Goal: Information Seeking & Learning: Learn about a topic

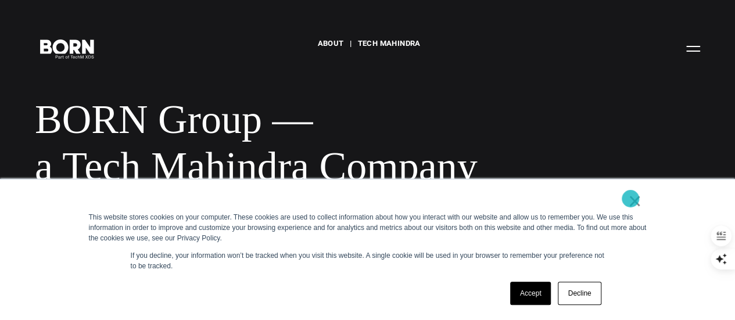
click at [630, 199] on link "×" at bounding box center [635, 201] width 14 height 10
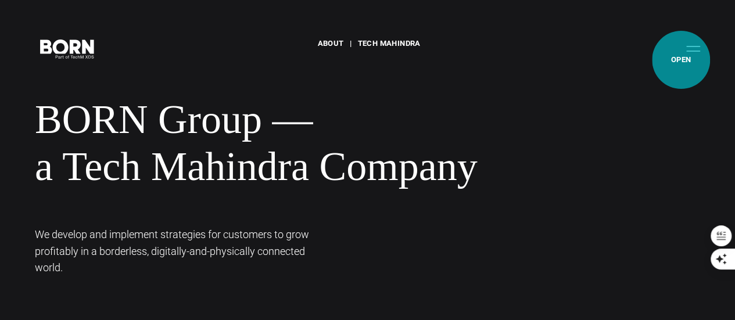
click at [681, 60] on button "Primary Menu" at bounding box center [693, 48] width 28 height 24
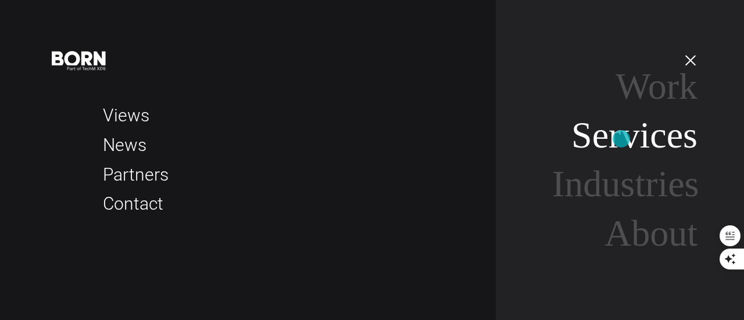
click at [621, 139] on link "Services" at bounding box center [634, 134] width 126 height 41
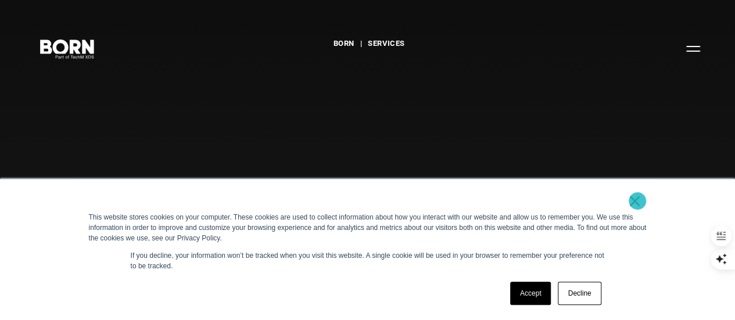
click at [637, 201] on link "×" at bounding box center [635, 201] width 14 height 10
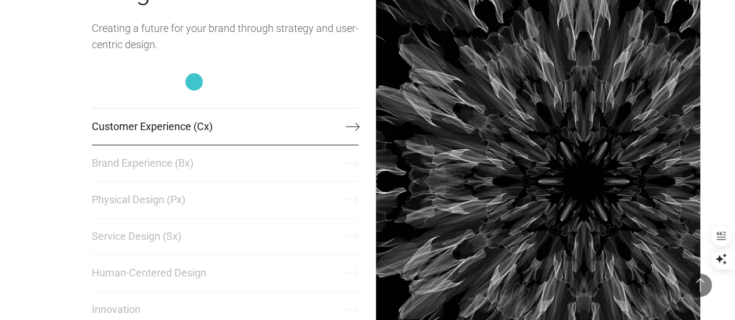
scroll to position [413, 0]
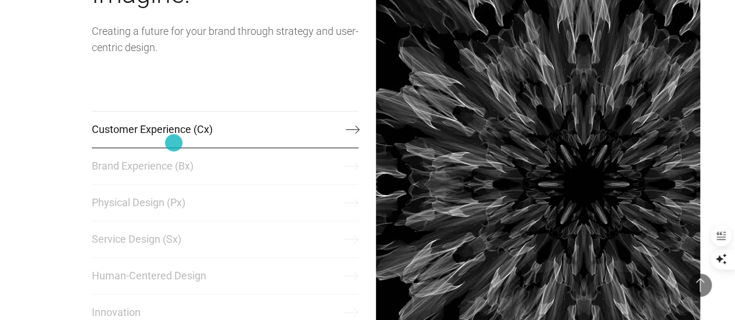
click at [174, 143] on link "Customer Experience (Cx)" at bounding box center [225, 129] width 267 height 37
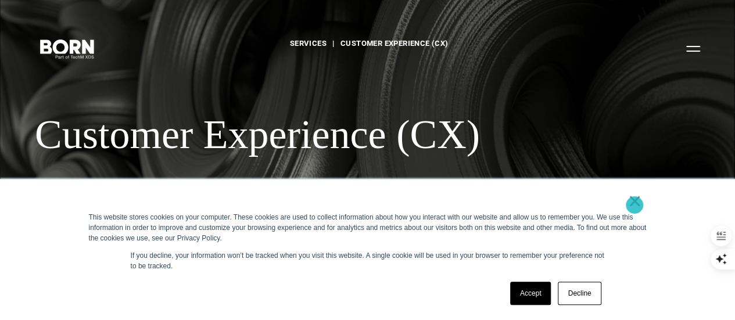
click at [634, 205] on link "×" at bounding box center [635, 201] width 14 height 10
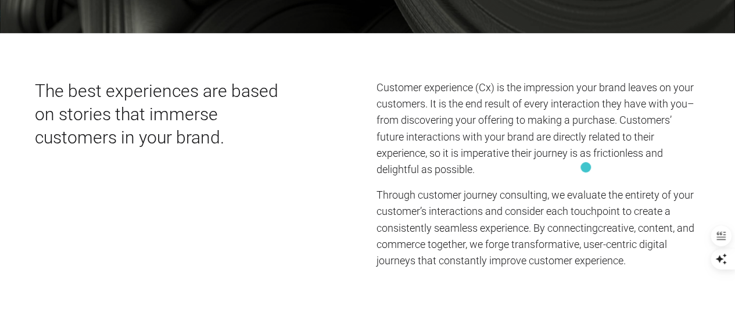
scroll to position [286, 0]
